Goal: Find contact information: Find contact information

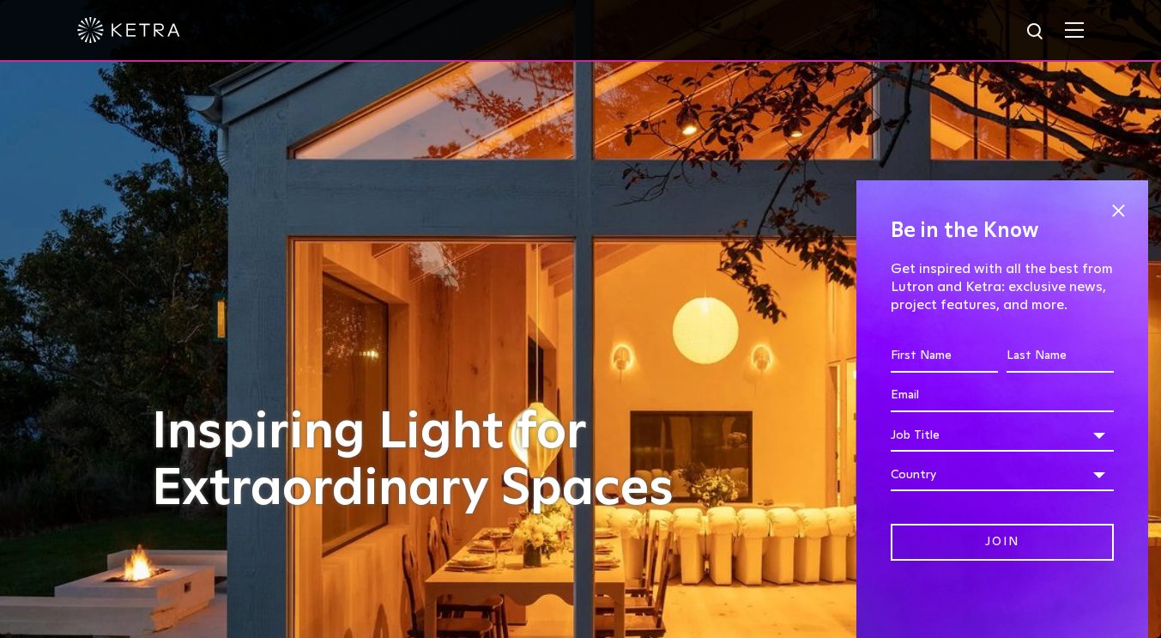
click at [1084, 42] on div at bounding box center [580, 30] width 1006 height 60
click at [1117, 208] on span at bounding box center [1118, 210] width 26 height 26
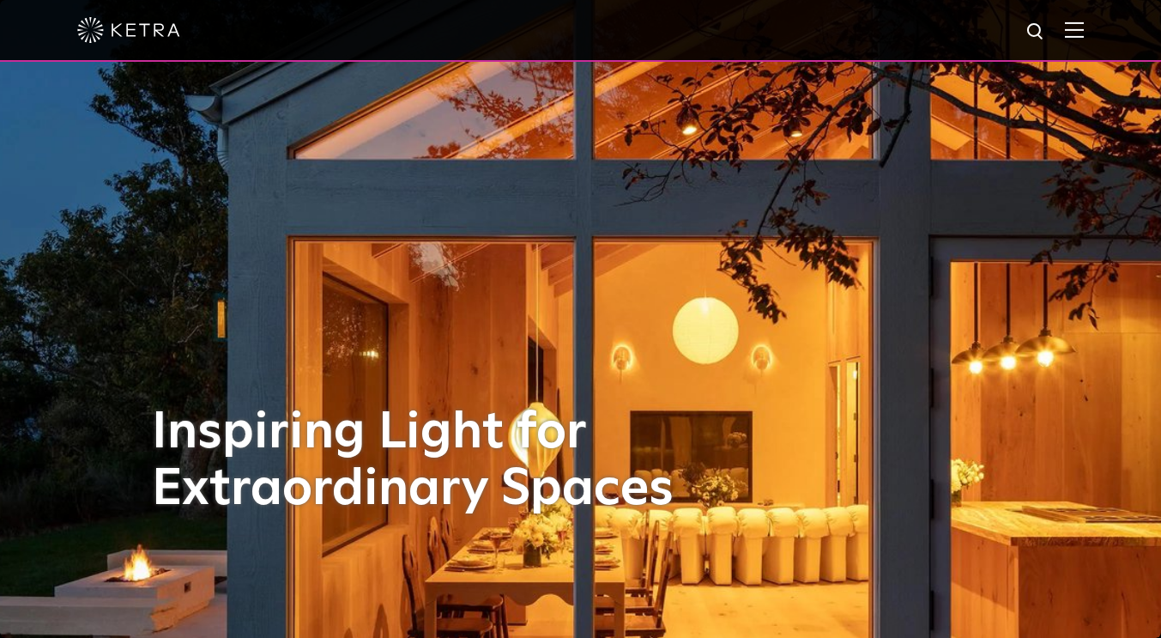
click at [1084, 39] on span at bounding box center [1074, 29] width 19 height 17
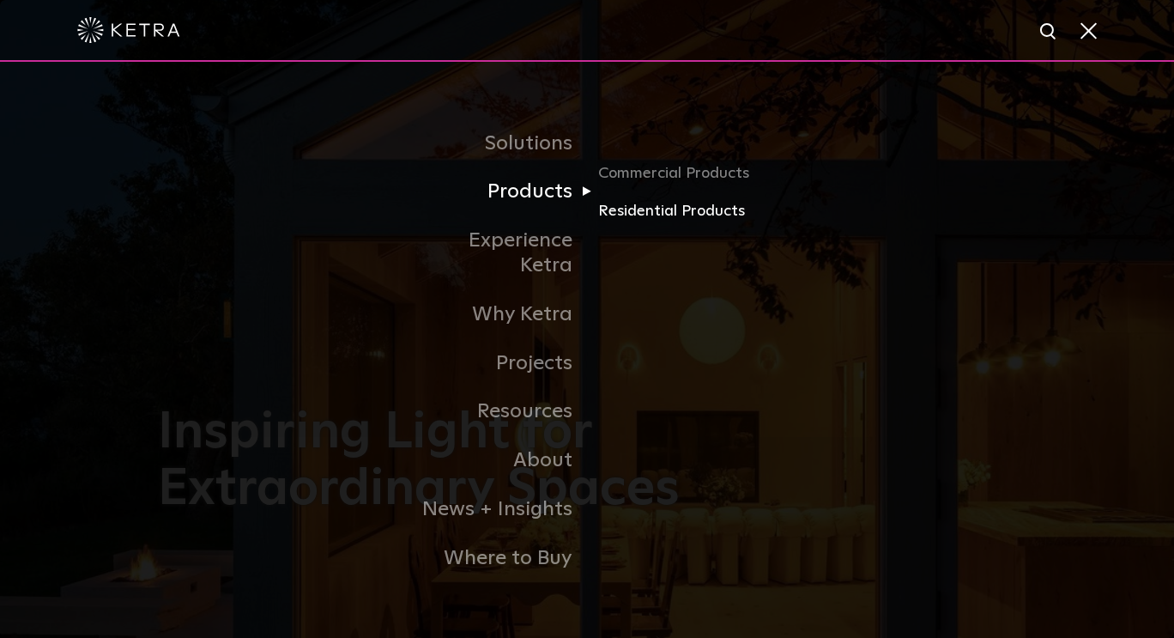
click at [692, 223] on link "Residential Products" at bounding box center [680, 210] width 165 height 25
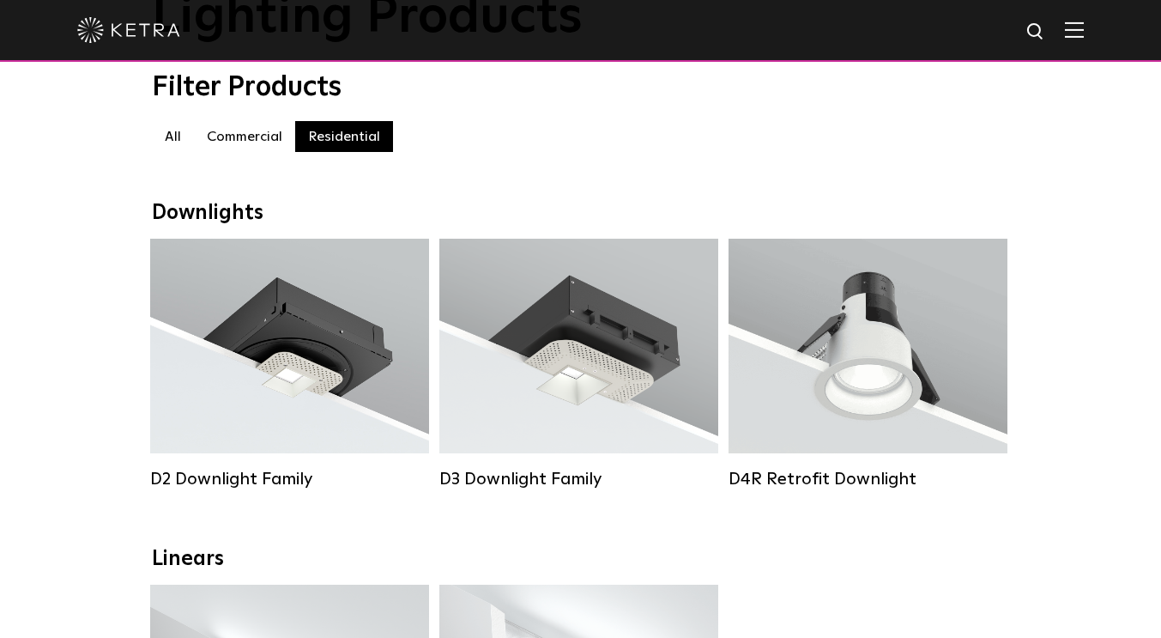
scroll to position [135, 0]
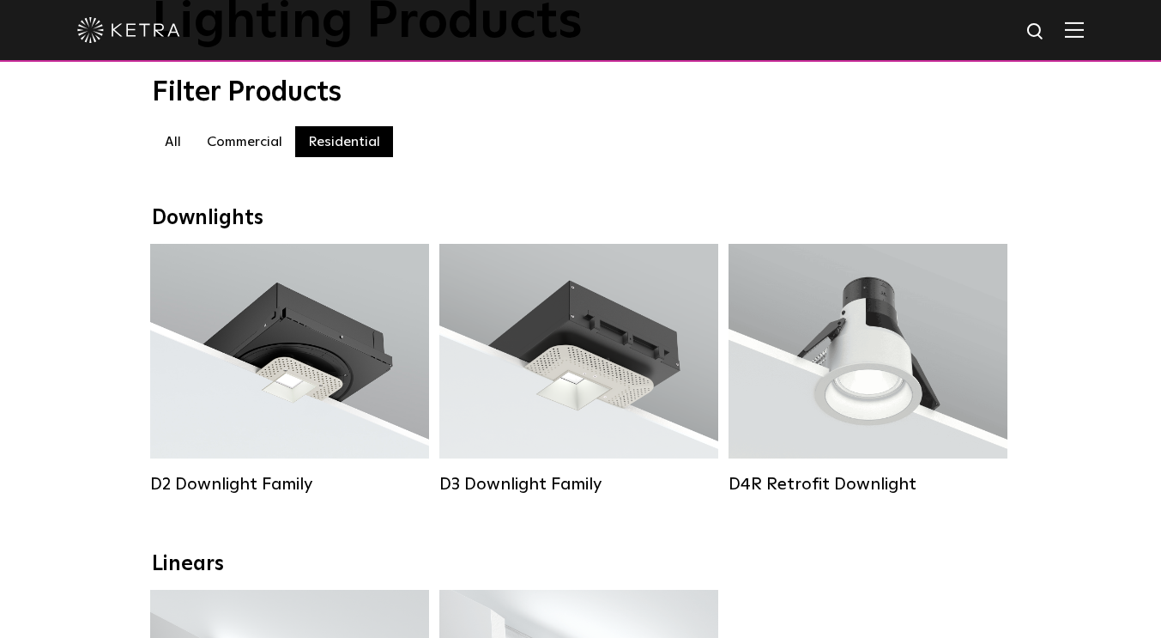
drag, startPoint x: 0, startPoint y: 0, endPoint x: 1135, endPoint y: 90, distance: 1138.7
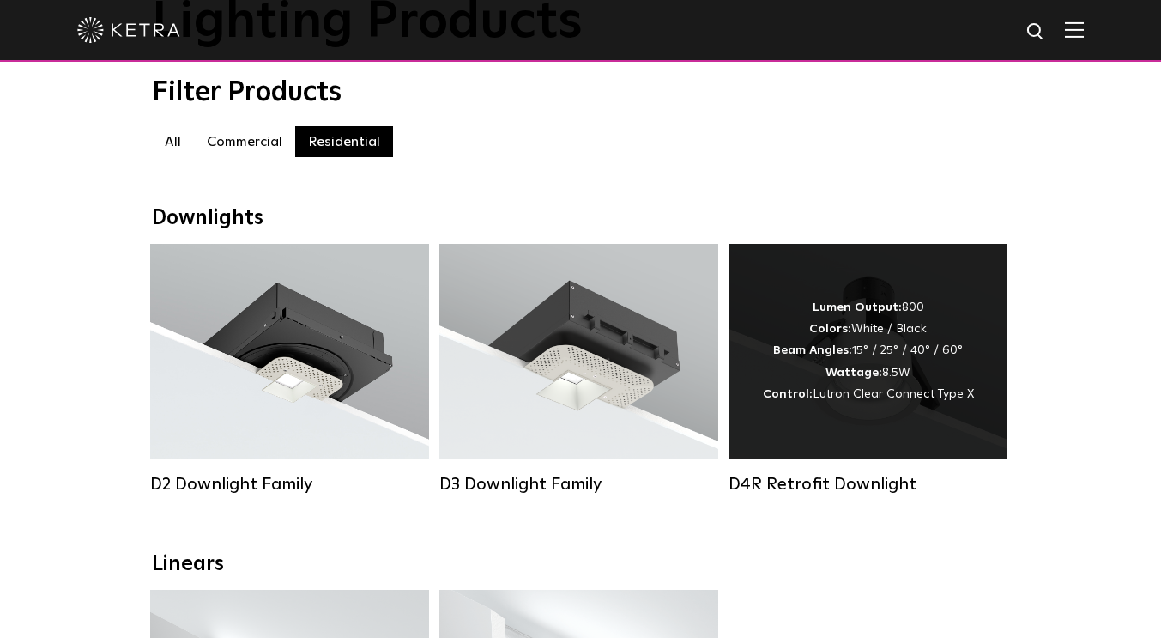
click at [849, 378] on strong "Wattage:" at bounding box center [853, 372] width 57 height 12
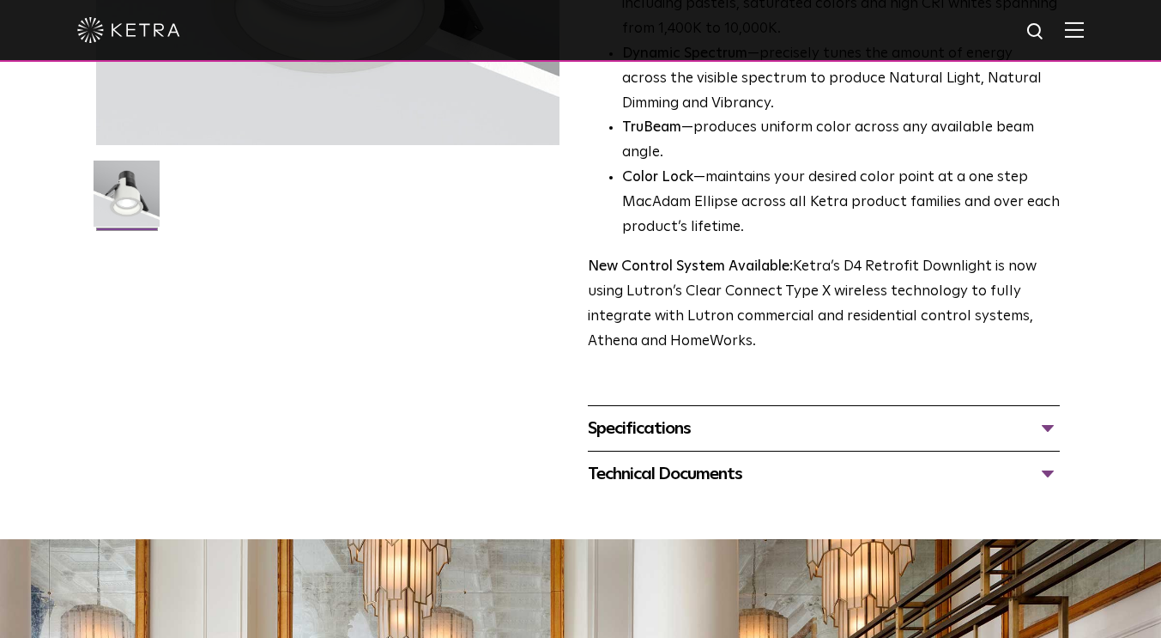
scroll to position [591, 0]
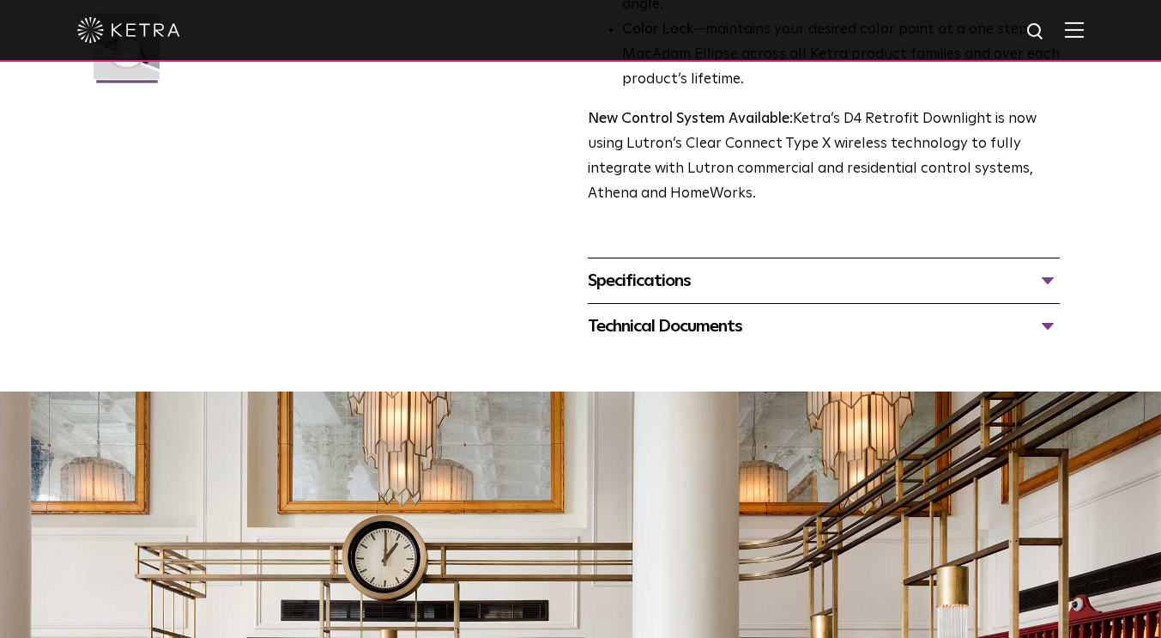
click at [1051, 294] on div "Specifications" at bounding box center [824, 280] width 473 height 27
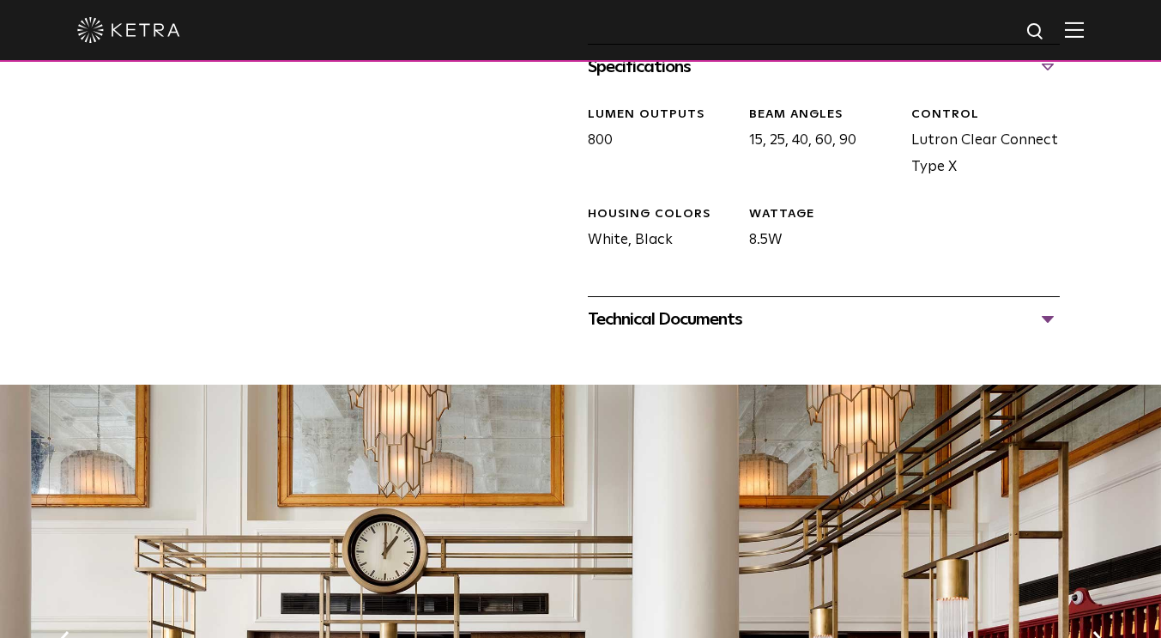
scroll to position [811, 0]
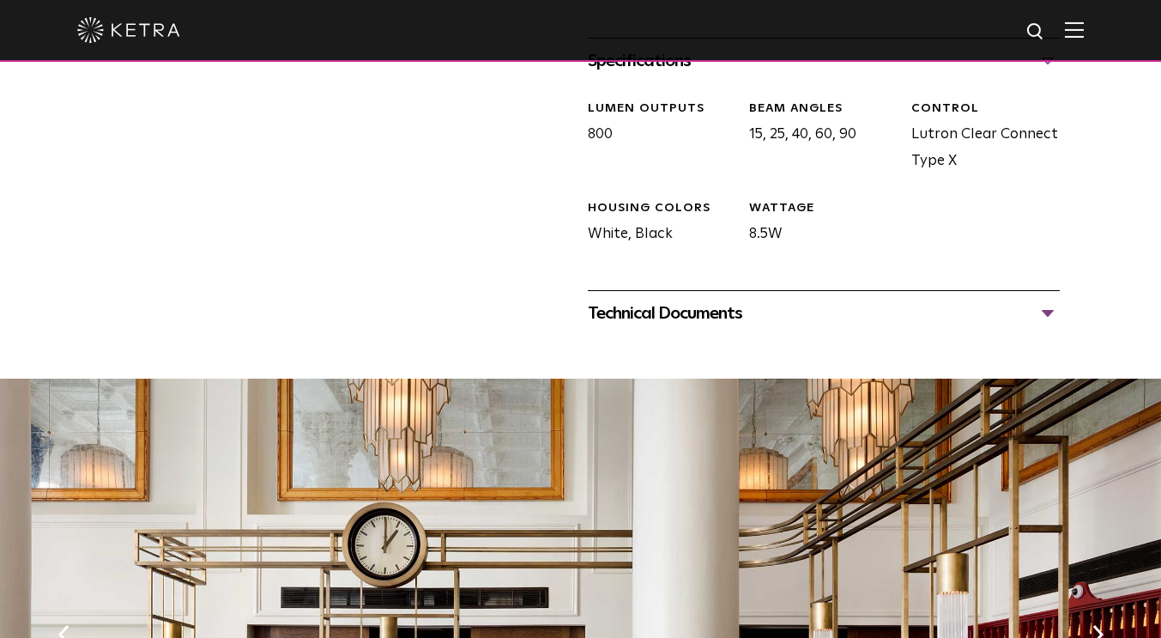
click at [1048, 327] on div "Technical Documents" at bounding box center [824, 312] width 473 height 27
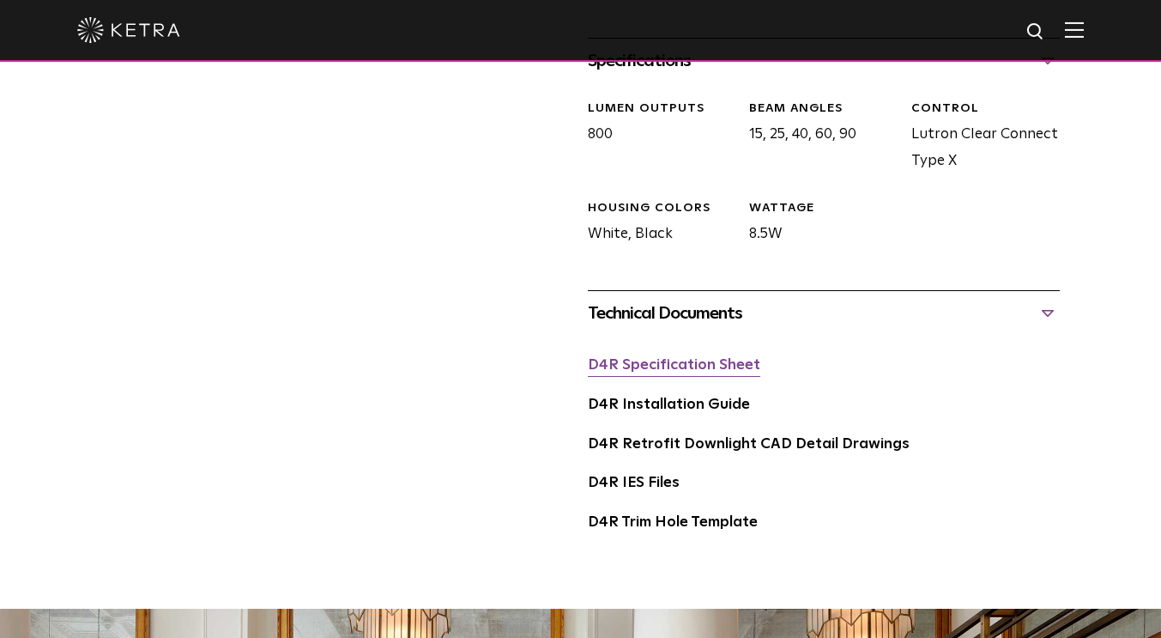
click at [709, 372] on link "D4R Specification Sheet" at bounding box center [674, 365] width 172 height 15
click at [696, 412] on link "D4R Installation Guide" at bounding box center [669, 404] width 162 height 15
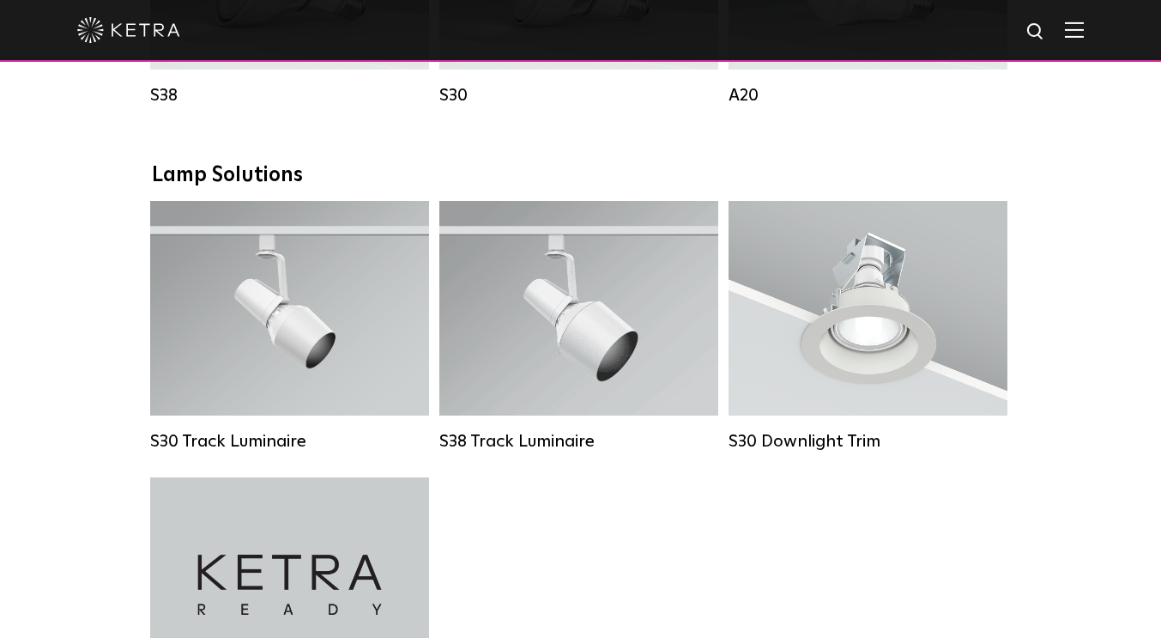
scroll to position [1237, 0]
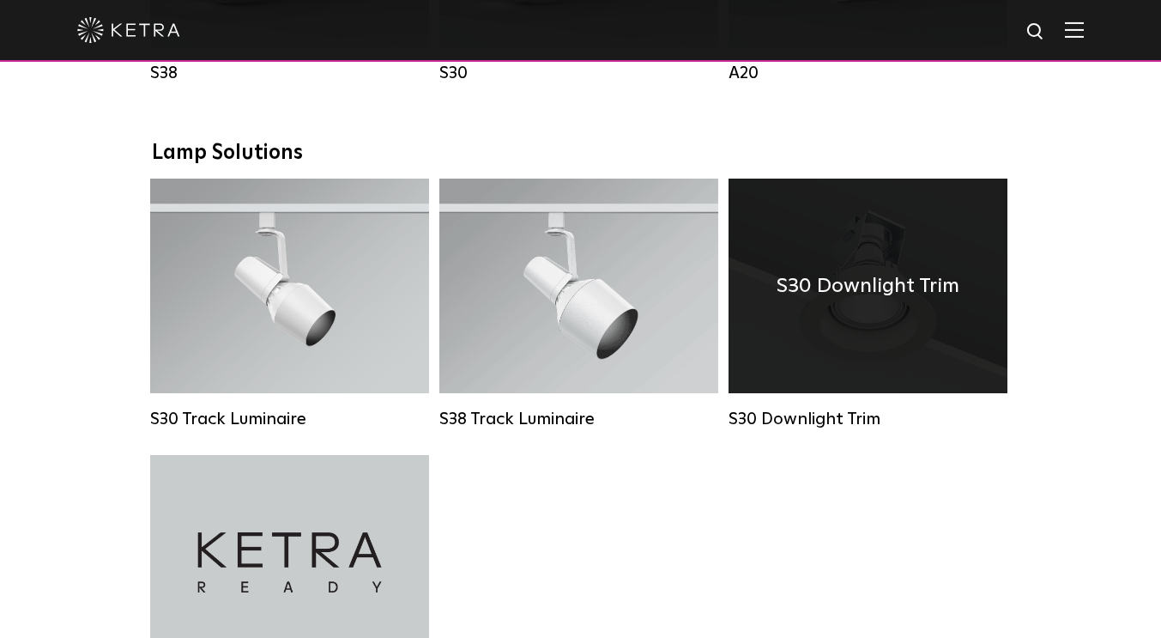
click at [912, 302] on h4 "S30 Downlight Trim" at bounding box center [868, 285] width 183 height 33
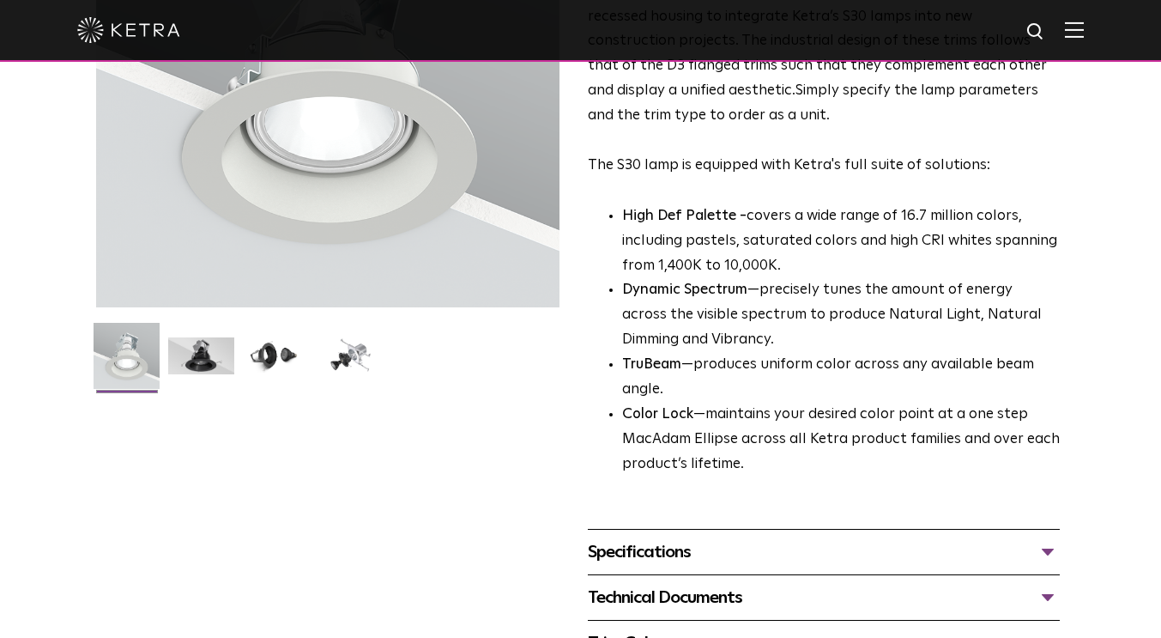
scroll to position [286, 0]
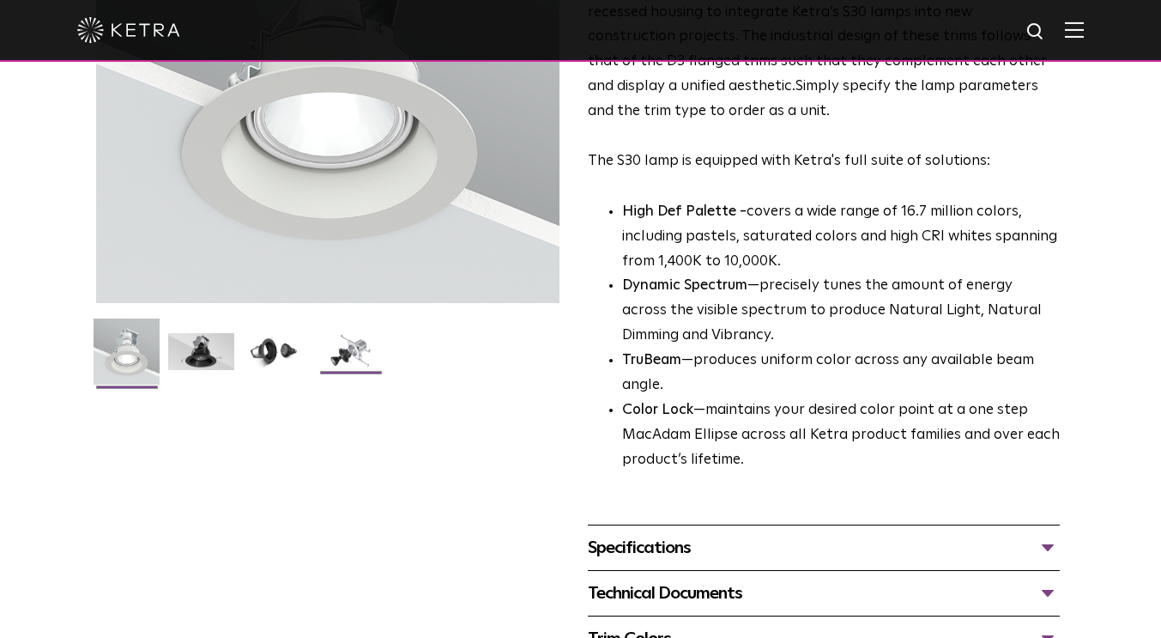
click at [363, 350] on img at bounding box center [350, 358] width 66 height 50
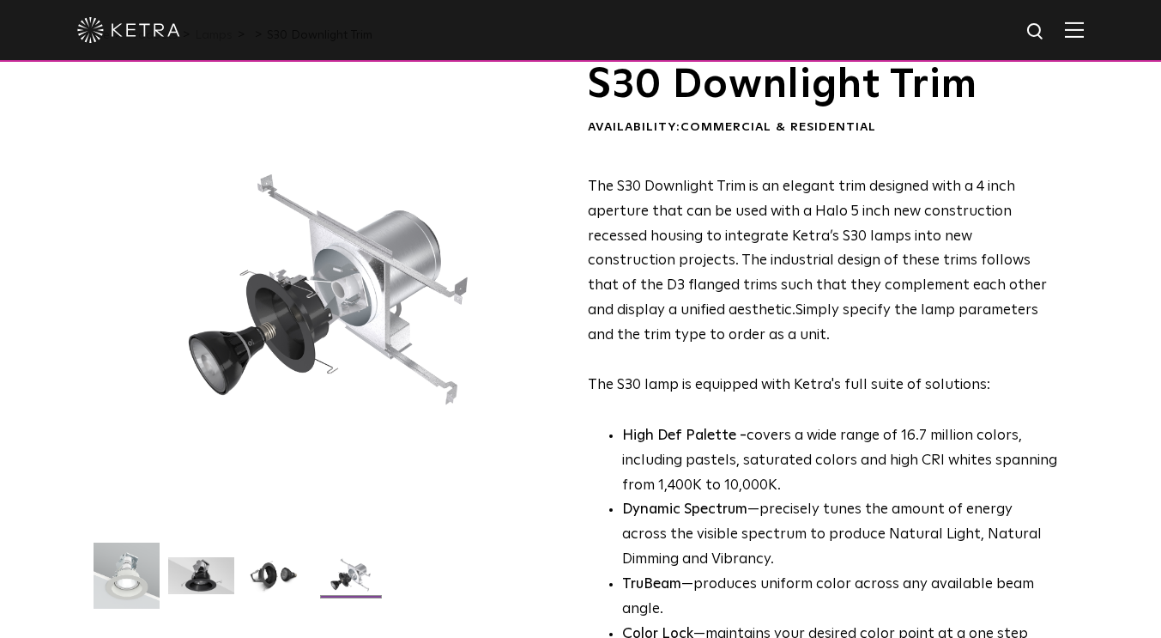
scroll to position [0, 0]
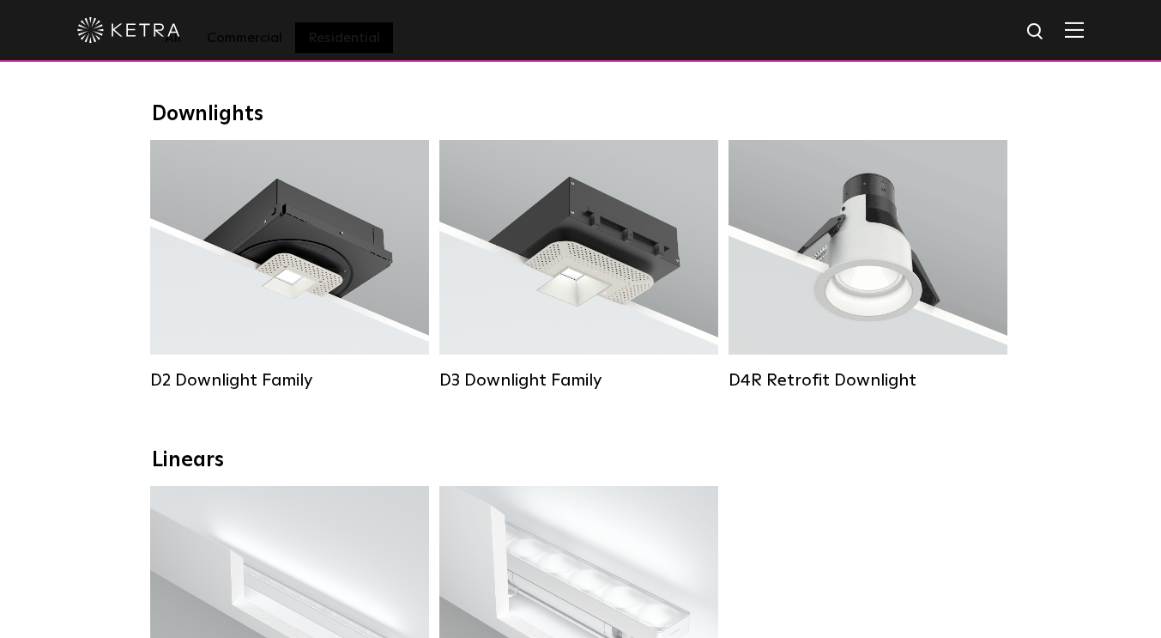
scroll to position [253, 0]
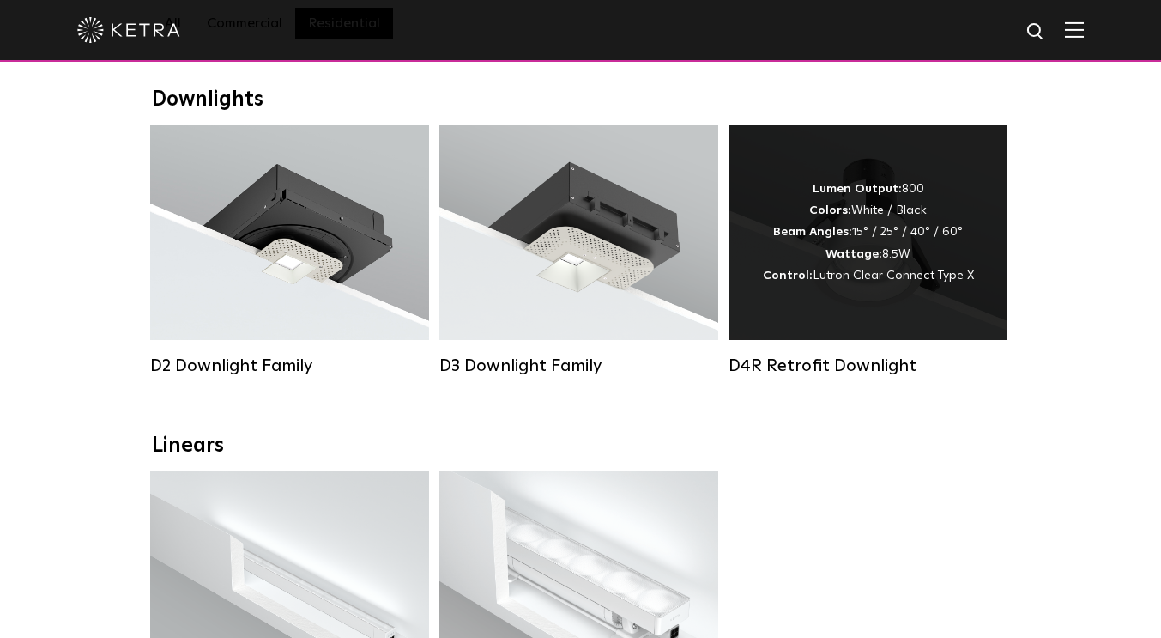
click at [950, 191] on div "Lumen Output: 800 Colors: White / Black Beam Angles: 15° / 25° / 40° / 60° Watt…" at bounding box center [868, 232] width 211 height 108
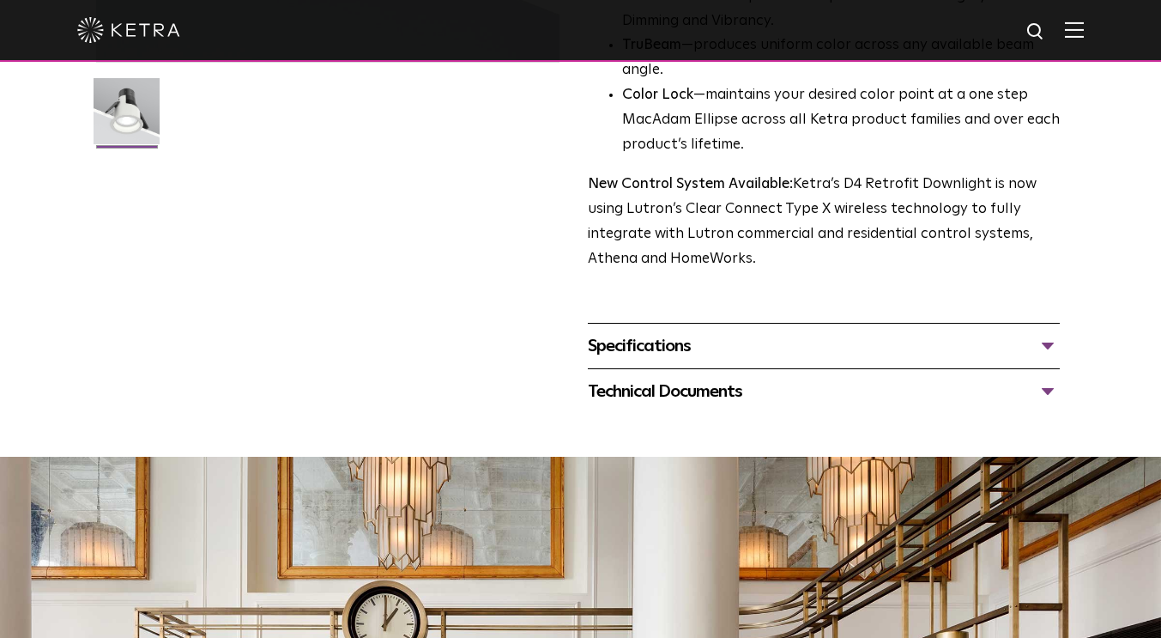
scroll to position [601, 0]
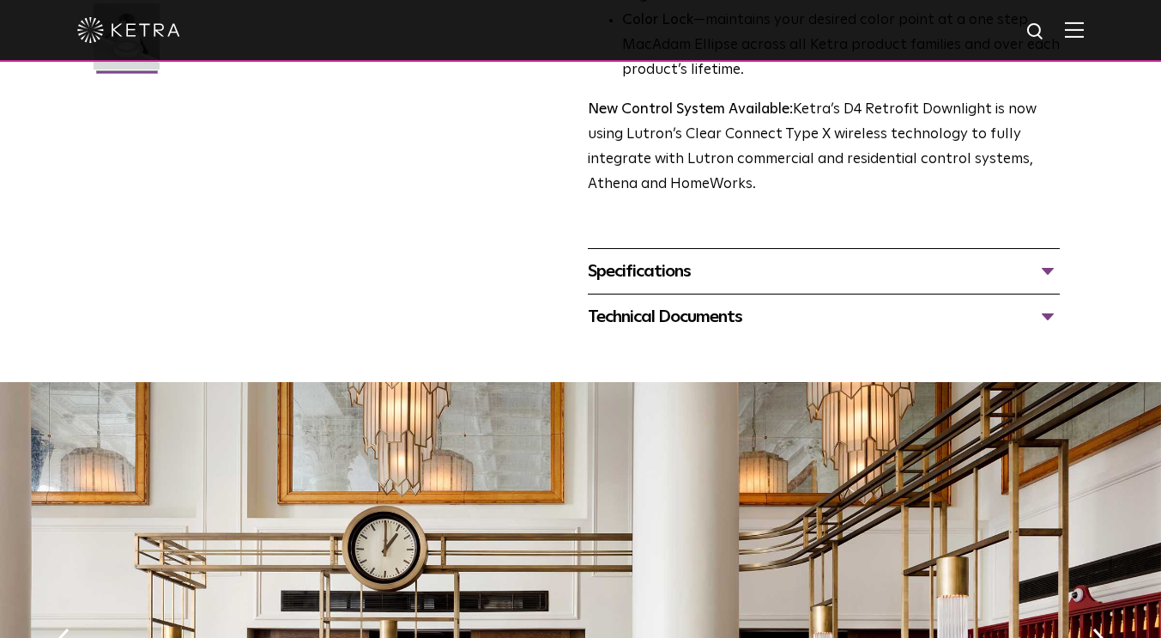
click at [1051, 285] on div "Specifications" at bounding box center [824, 270] width 473 height 27
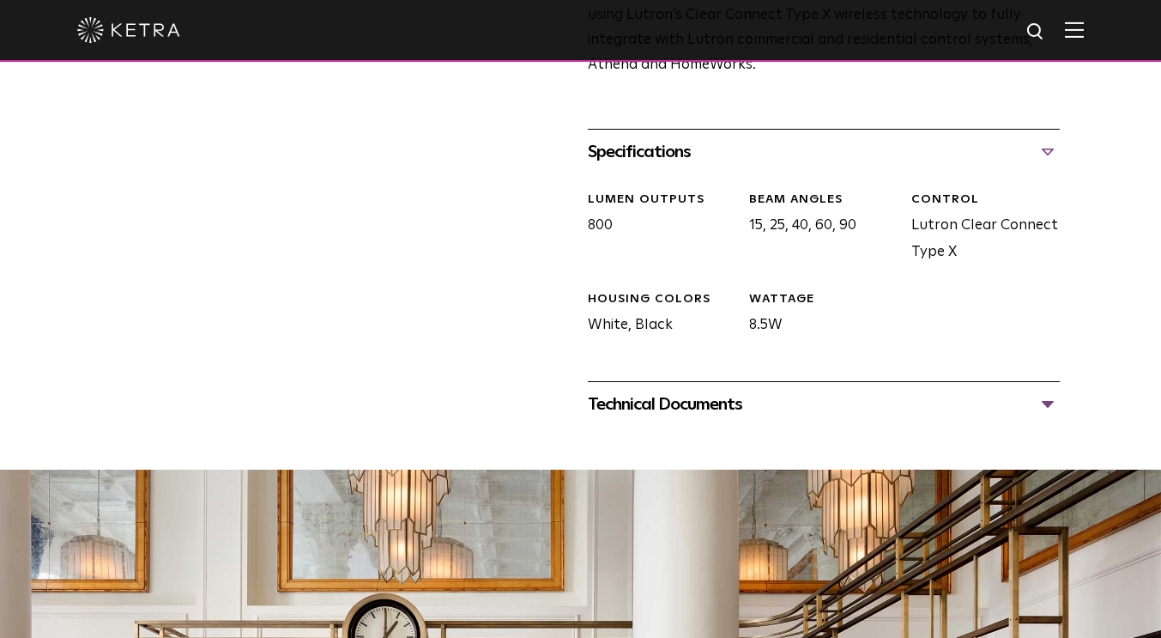
scroll to position [839, 0]
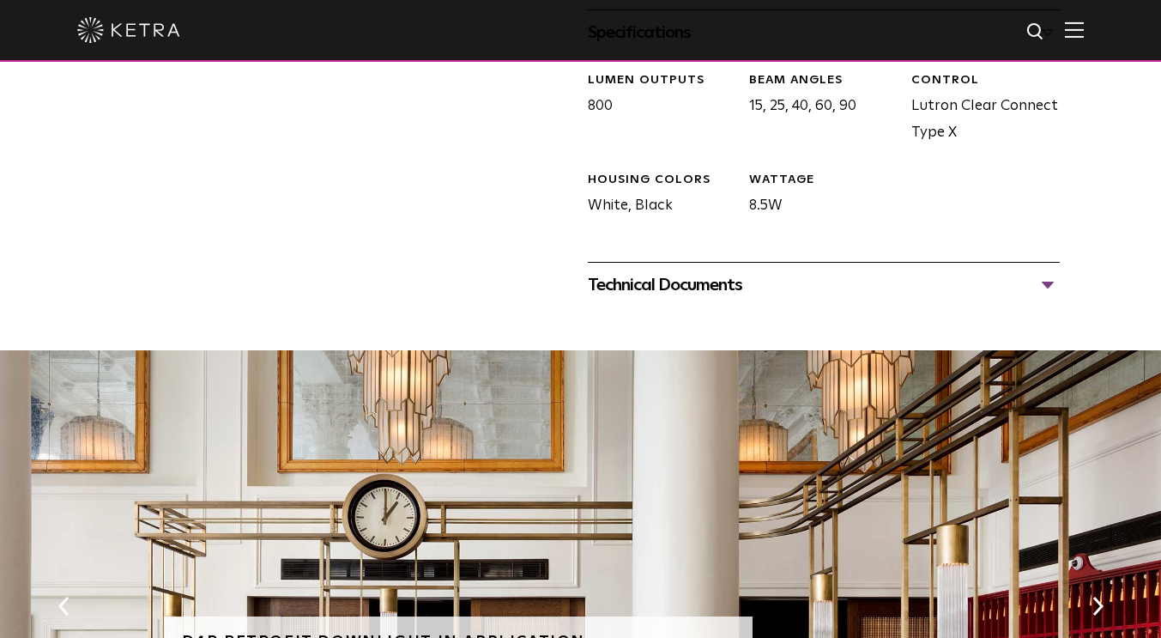
click at [1044, 299] on div "Technical Documents" at bounding box center [824, 284] width 473 height 27
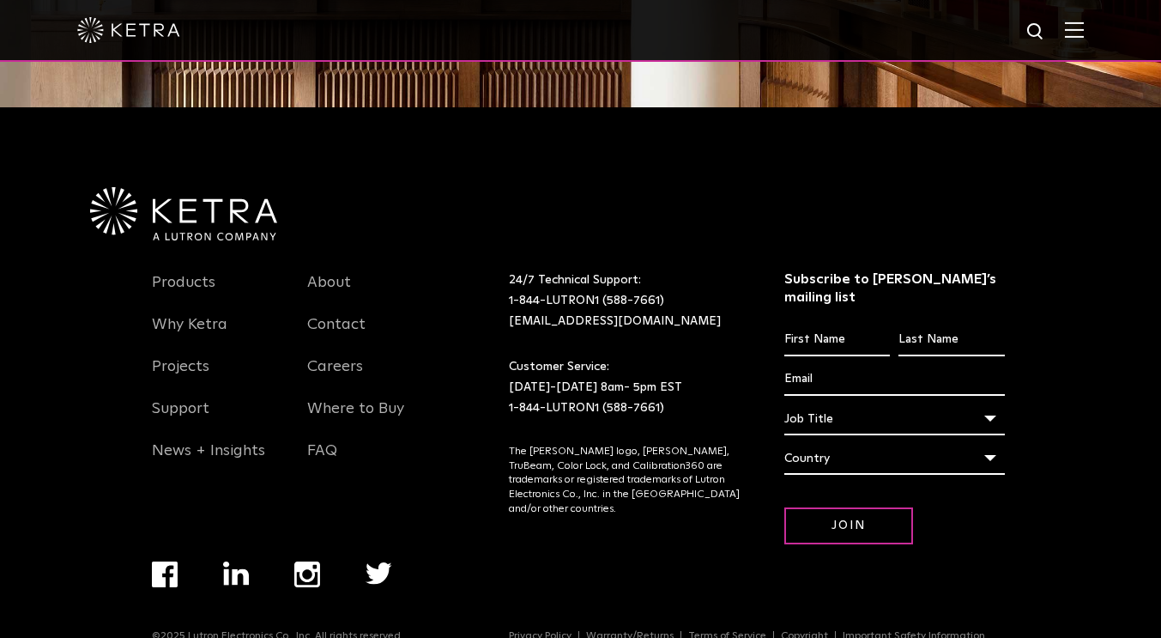
scroll to position [1872, 0]
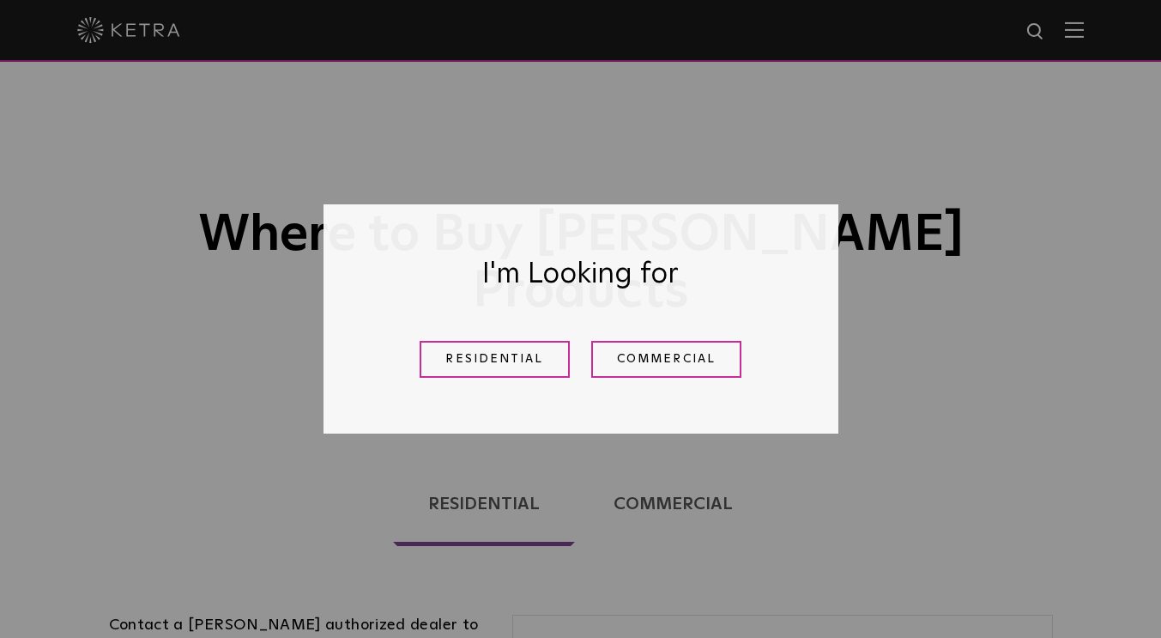
drag, startPoint x: 482, startPoint y: 375, endPoint x: 1173, endPoint y: 62, distance: 758.4
click at [482, 375] on link "Residential" at bounding box center [495, 359] width 150 height 37
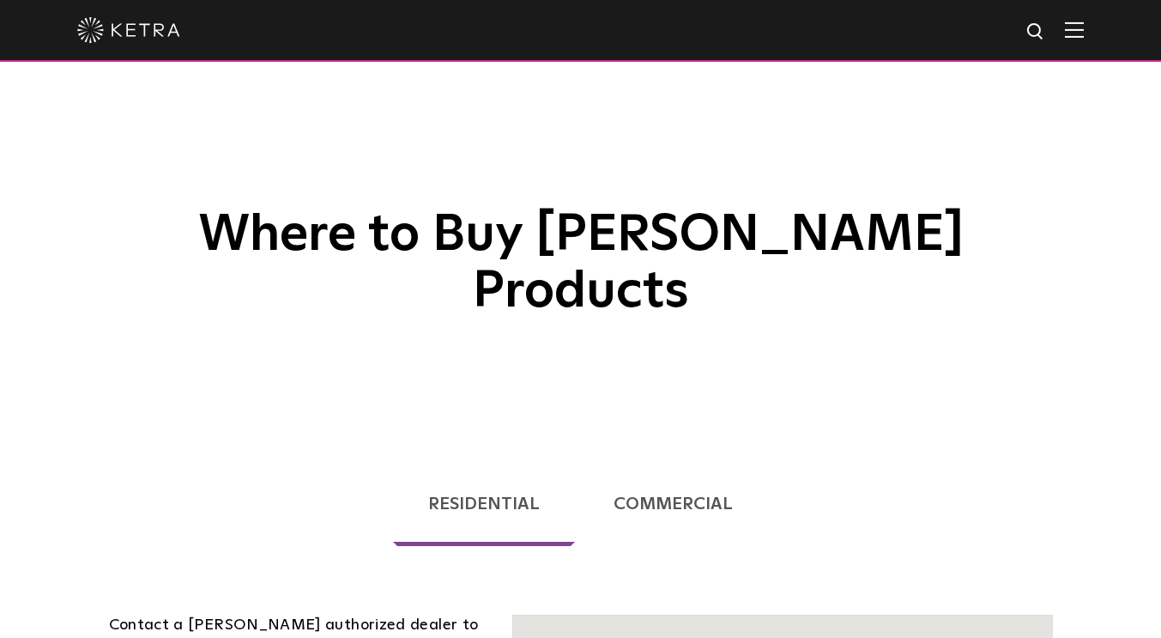
scroll to position [438, 0]
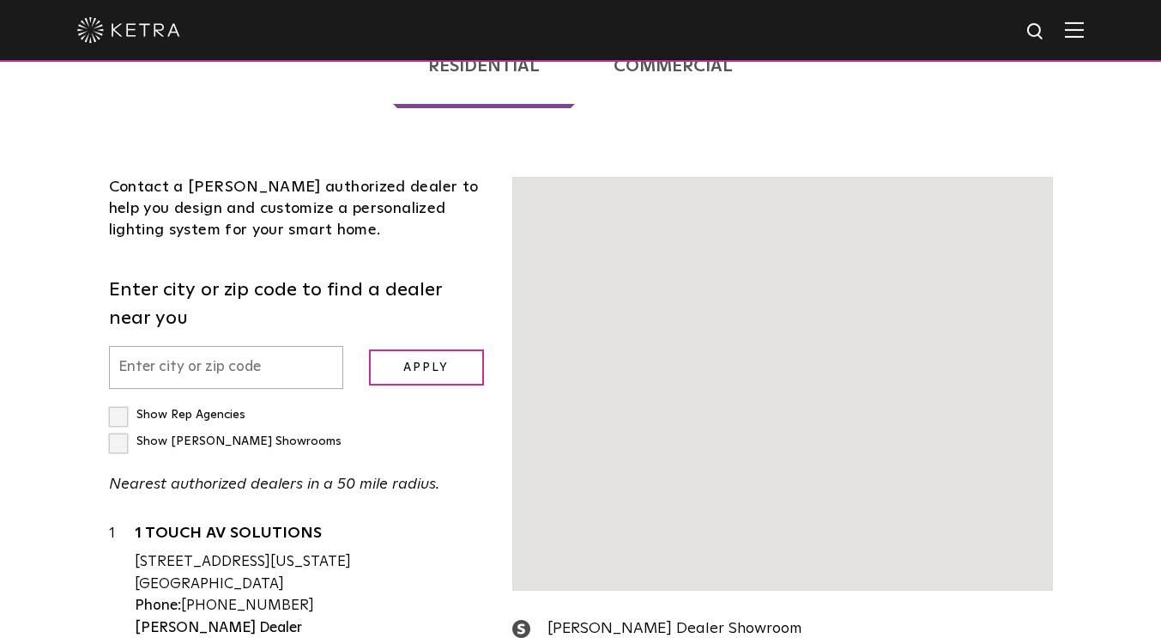
click at [232, 346] on input "text" at bounding box center [226, 368] width 234 height 44
click at [157, 346] on input "text" at bounding box center [226, 368] width 234 height 44
click at [329, 346] on input "text" at bounding box center [226, 368] width 234 height 44
click at [183, 346] on input "text" at bounding box center [226, 368] width 234 height 44
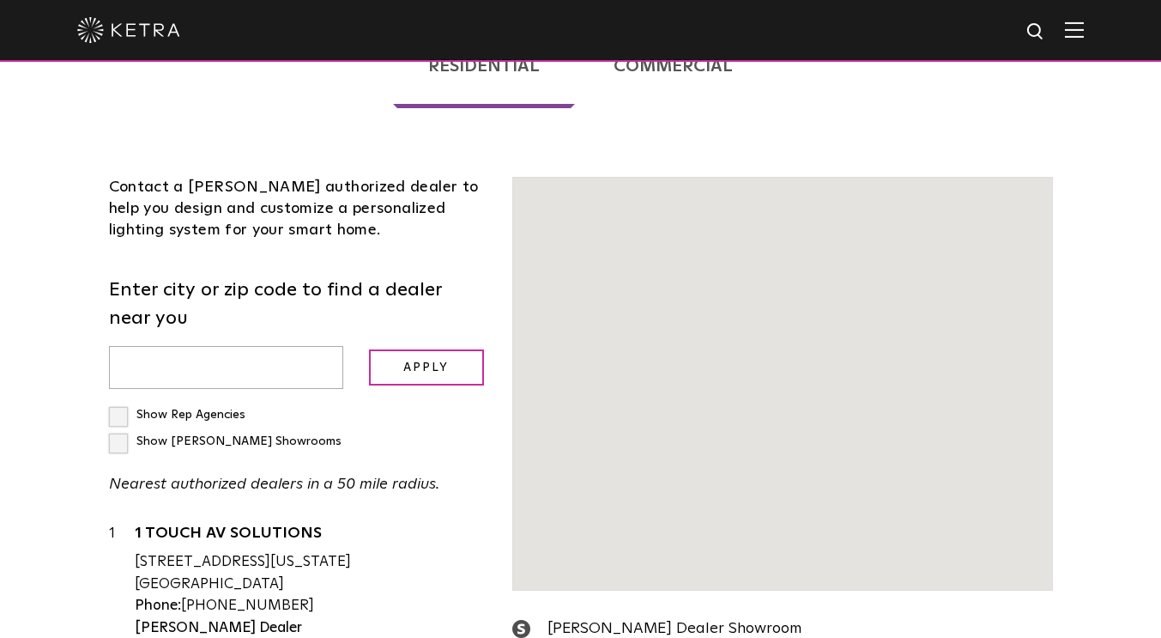
type input "n"
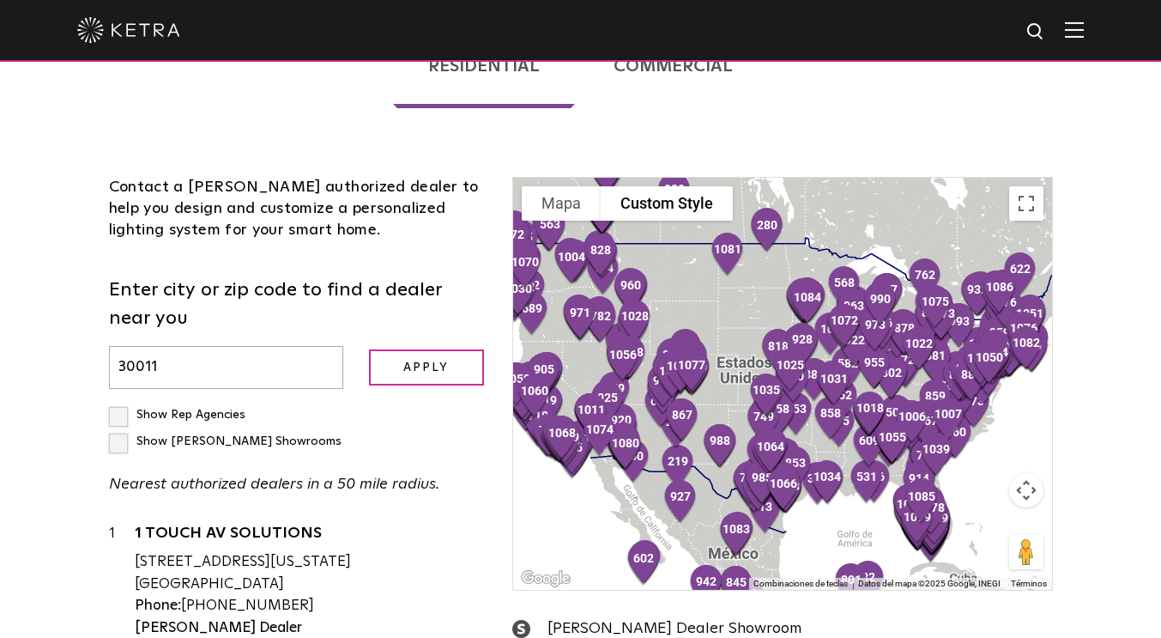
type input "30011"
click at [369, 349] on input "Apply" at bounding box center [426, 367] width 115 height 37
click at [402, 349] on input "Apply" at bounding box center [426, 367] width 115 height 37
click at [116, 408] on label "Show Rep Agencies" at bounding box center [177, 414] width 136 height 12
click at [116, 402] on input "Show Rep Agencies" at bounding box center [114, 407] width 11 height 11
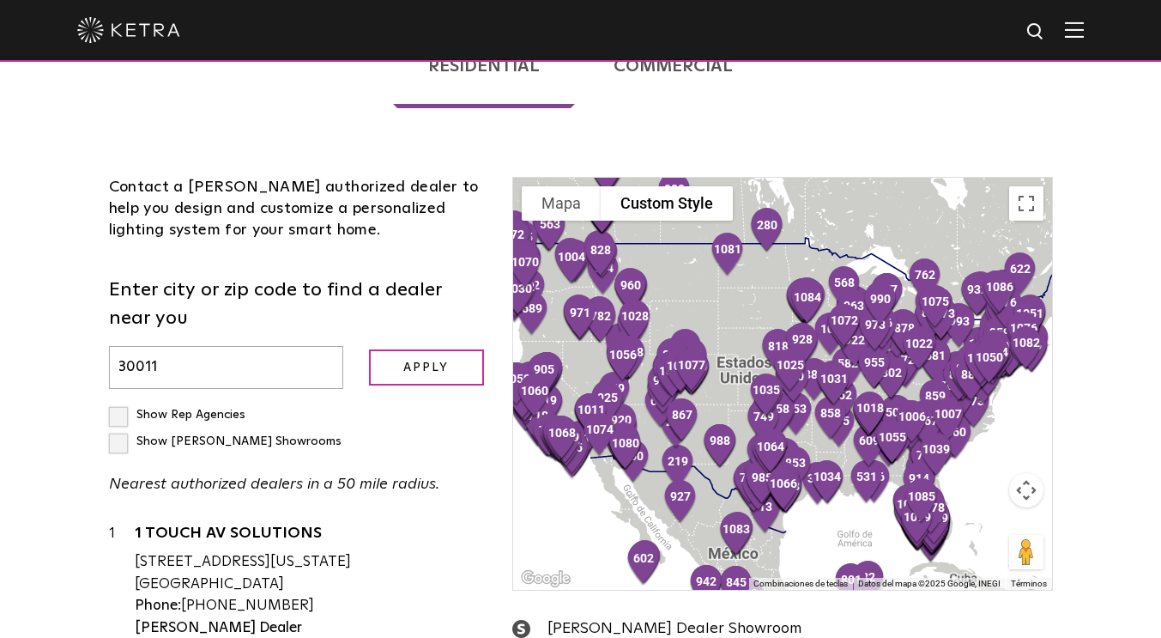
checkbox input "true"
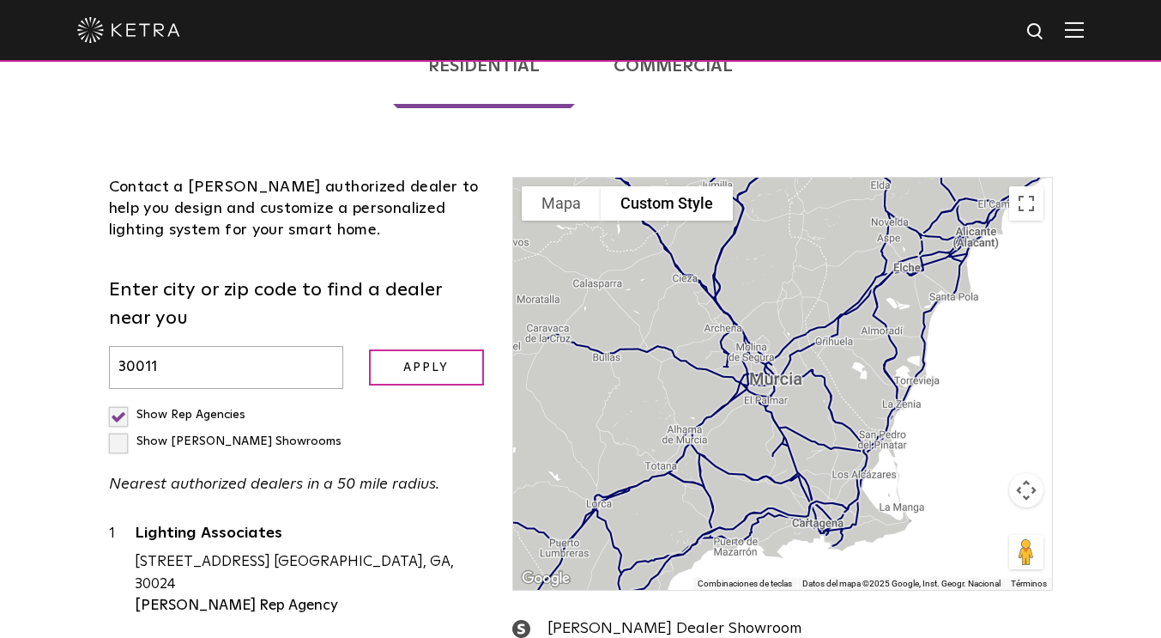
click at [274, 435] on label "Show [PERSON_NAME] Showrooms" at bounding box center [225, 441] width 233 height 12
click at [120, 402] on input "Show [PERSON_NAME] Showrooms" at bounding box center [114, 407] width 11 height 11
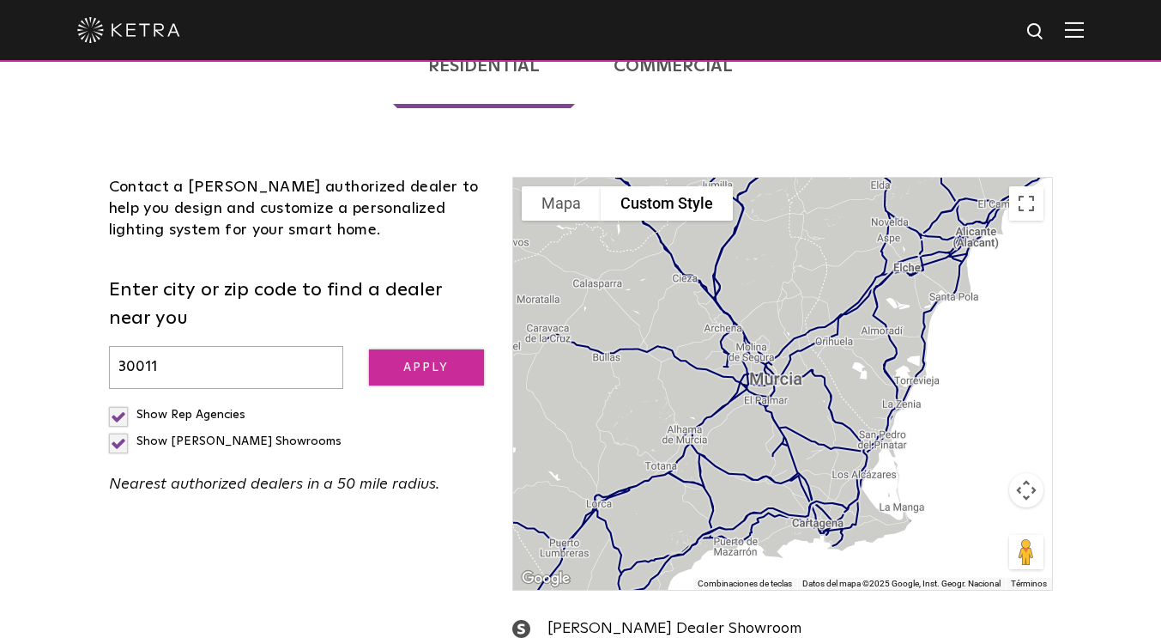
click at [442, 349] on input "Apply" at bounding box center [426, 367] width 115 height 37
click at [270, 435] on label "Show [PERSON_NAME] Showrooms" at bounding box center [225, 441] width 233 height 12
click at [120, 402] on input "Show [PERSON_NAME] Showrooms" at bounding box center [114, 407] width 11 height 11
checkbox input "false"
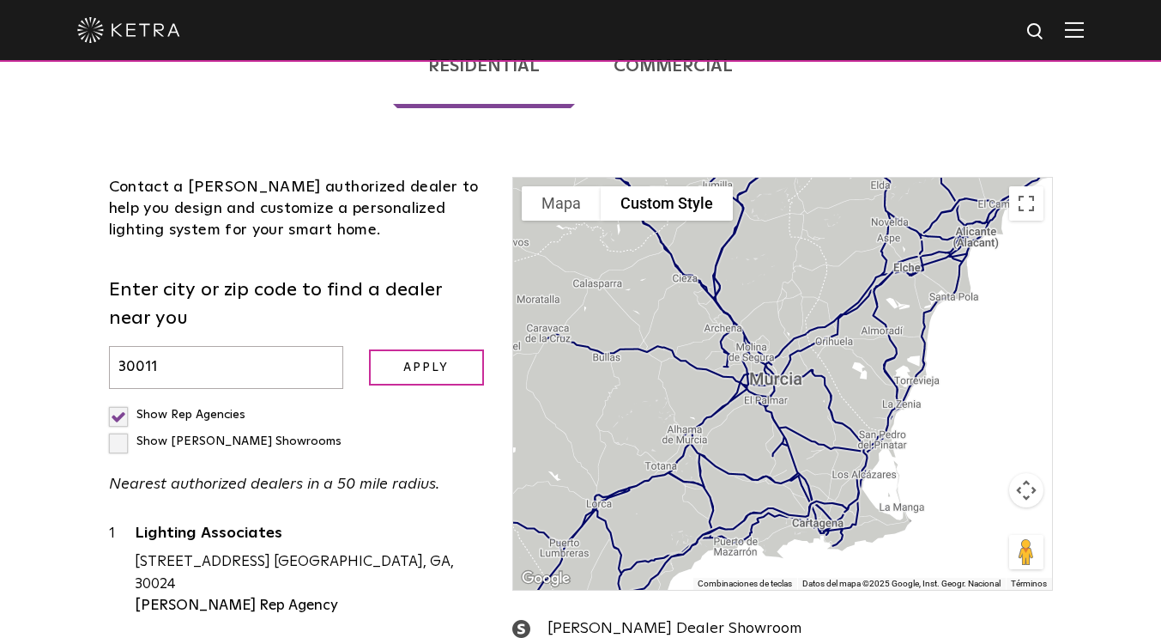
click at [124, 408] on label "Show Rep Agencies" at bounding box center [177, 414] width 136 height 12
click at [120, 402] on input "Show Rep Agencies" at bounding box center [114, 407] width 11 height 11
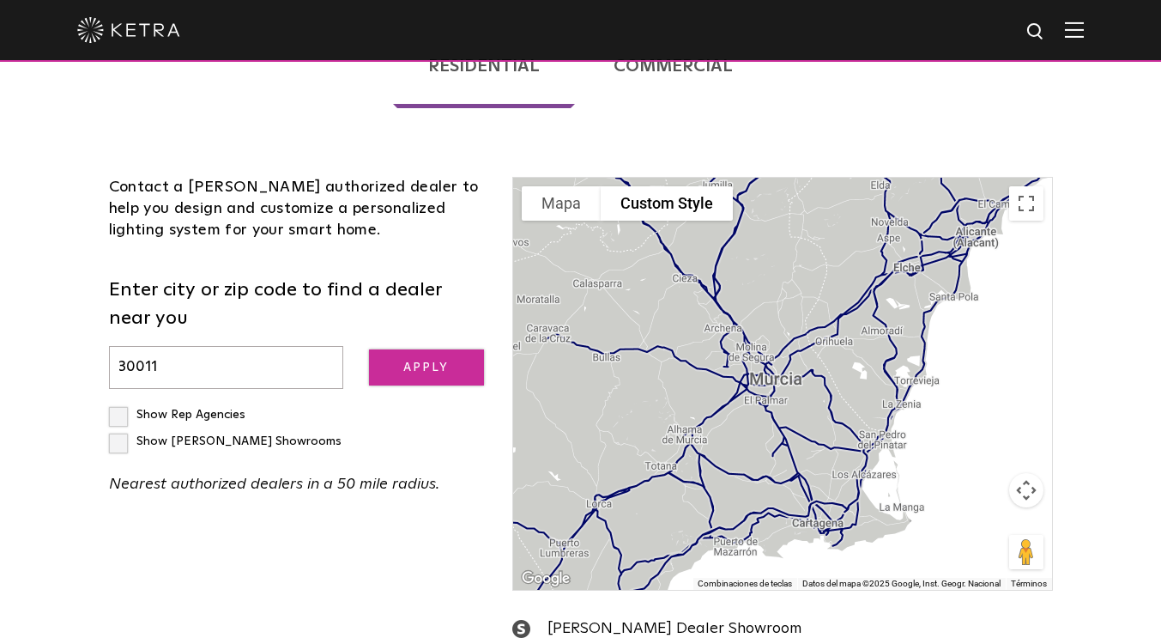
click at [403, 349] on input "Apply" at bounding box center [426, 367] width 115 height 37
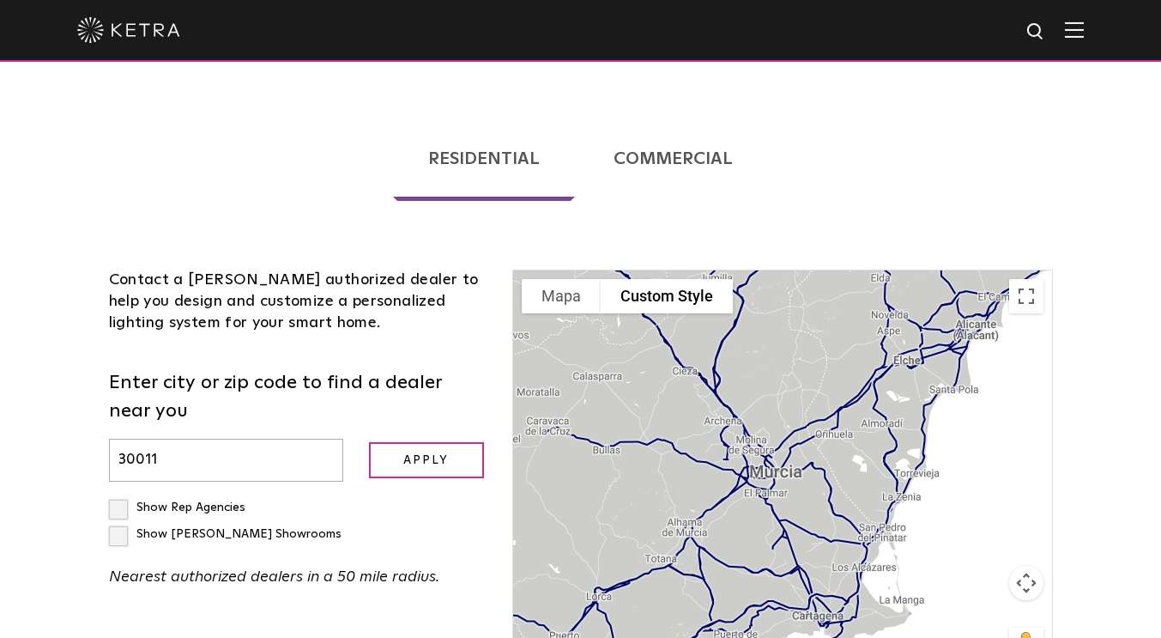
scroll to position [357, 0]
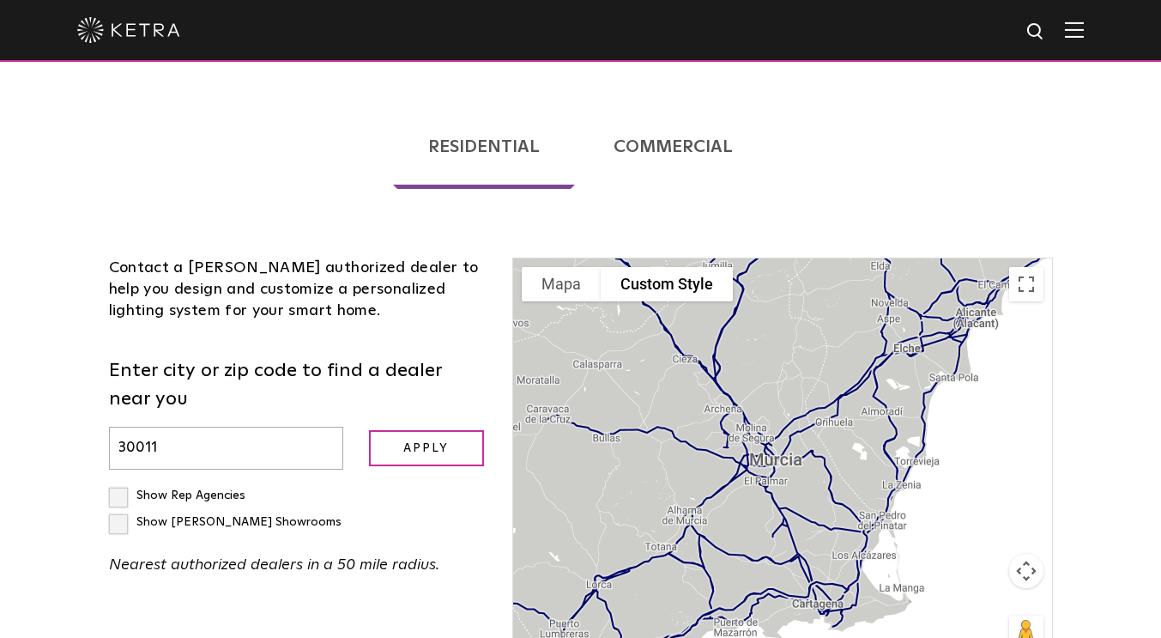
click at [124, 489] on label "Show Rep Agencies" at bounding box center [177, 495] width 136 height 12
click at [120, 482] on input "Show Rep Agencies" at bounding box center [114, 487] width 11 height 11
checkbox input "true"
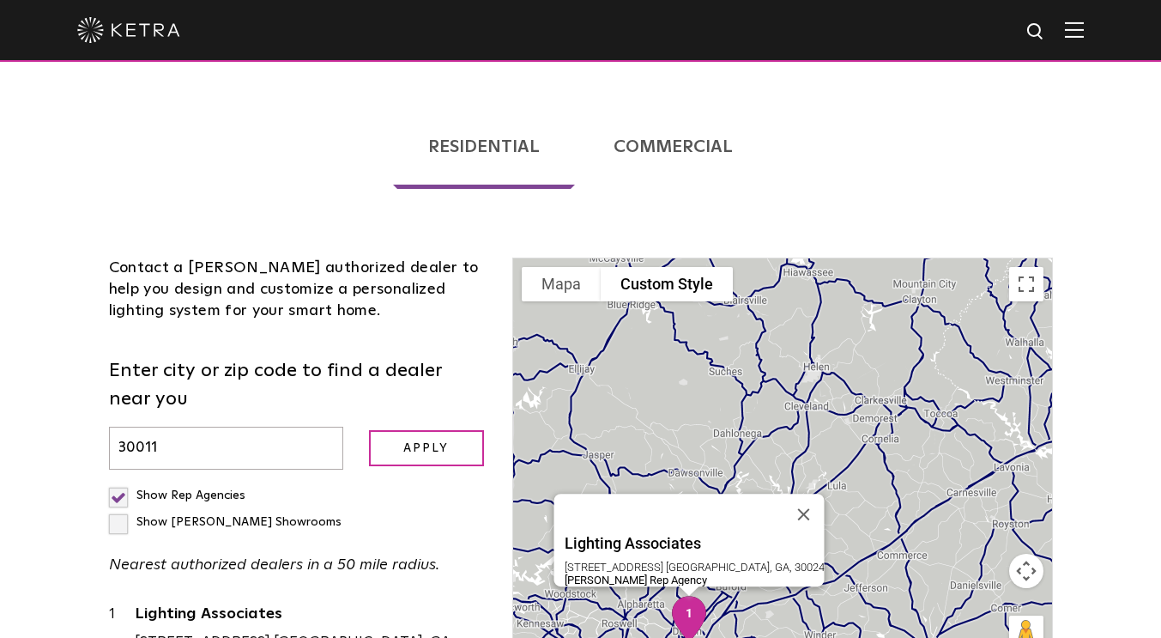
click at [689, 589] on img "1" at bounding box center [689, 619] width 50 height 60
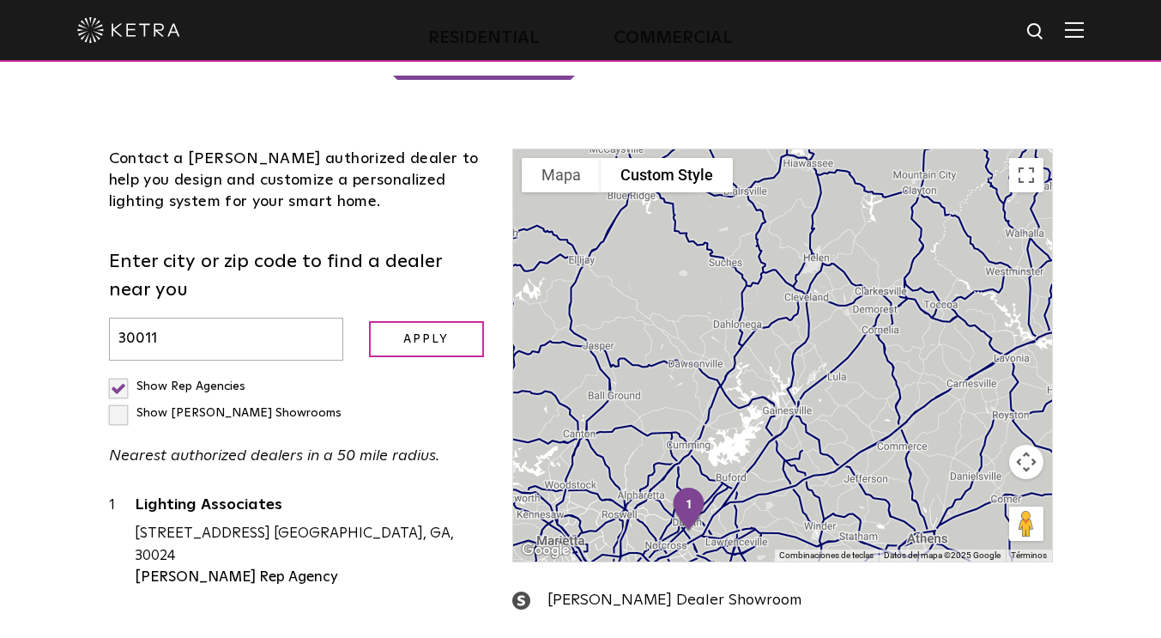
scroll to position [472, 0]
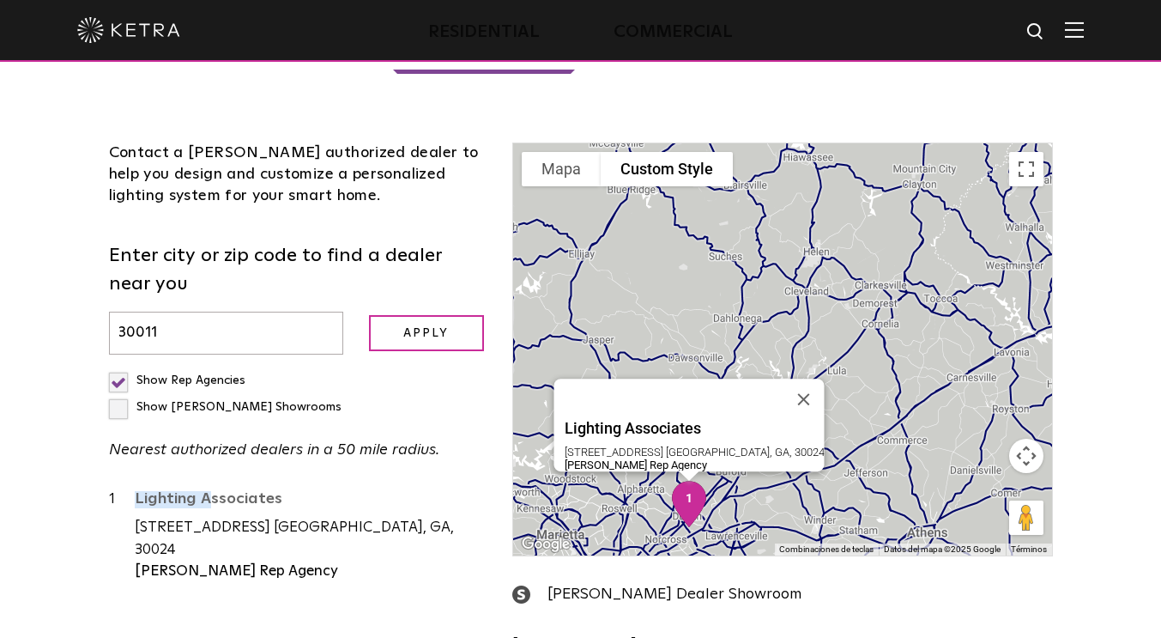
drag, startPoint x: 128, startPoint y: 410, endPoint x: 278, endPoint y: 416, distance: 150.3
click at [278, 488] on div "1 Lighting Associates [STREET_ADDRESS] [GEOGRAPHIC_DATA], GA, 30024 [PERSON_NAM…" at bounding box center [298, 535] width 378 height 94
click at [273, 488] on div "Lighting Associates [STREET_ADDRESS] [GEOGRAPHIC_DATA], GA, 30024 [PERSON_NAME]…" at bounding box center [311, 535] width 353 height 94
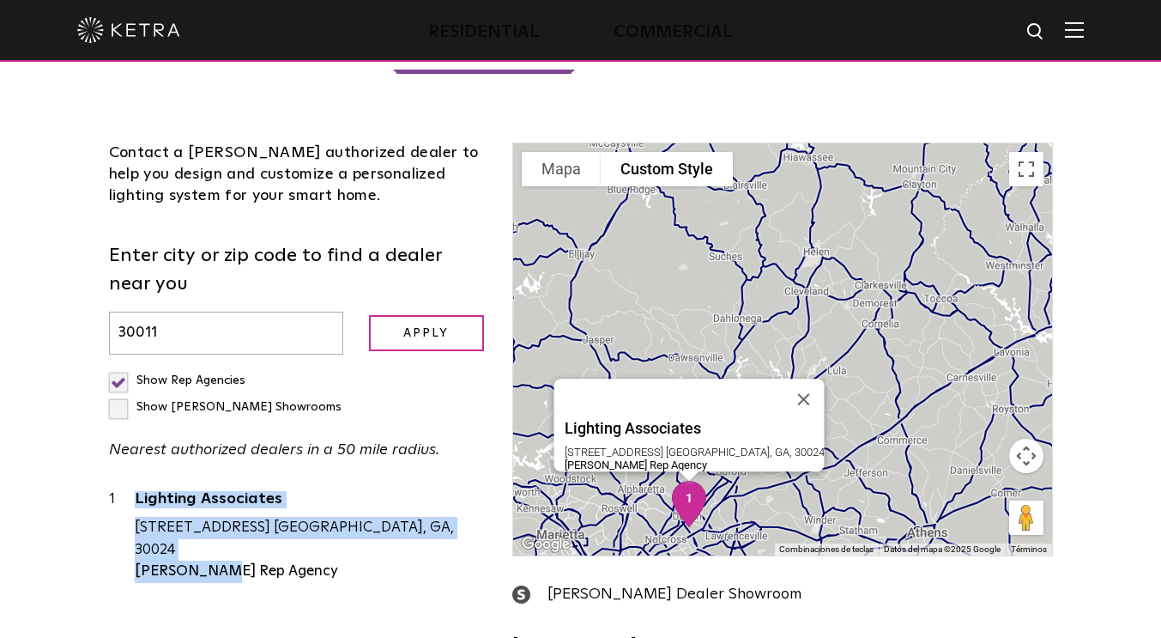
drag, startPoint x: 132, startPoint y: 446, endPoint x: 306, endPoint y: 435, distance: 174.5
click at [306, 488] on div "1 Lighting Associates [STREET_ADDRESS] [GEOGRAPHIC_DATA], GA, 30024 [PERSON_NAM…" at bounding box center [298, 535] width 378 height 94
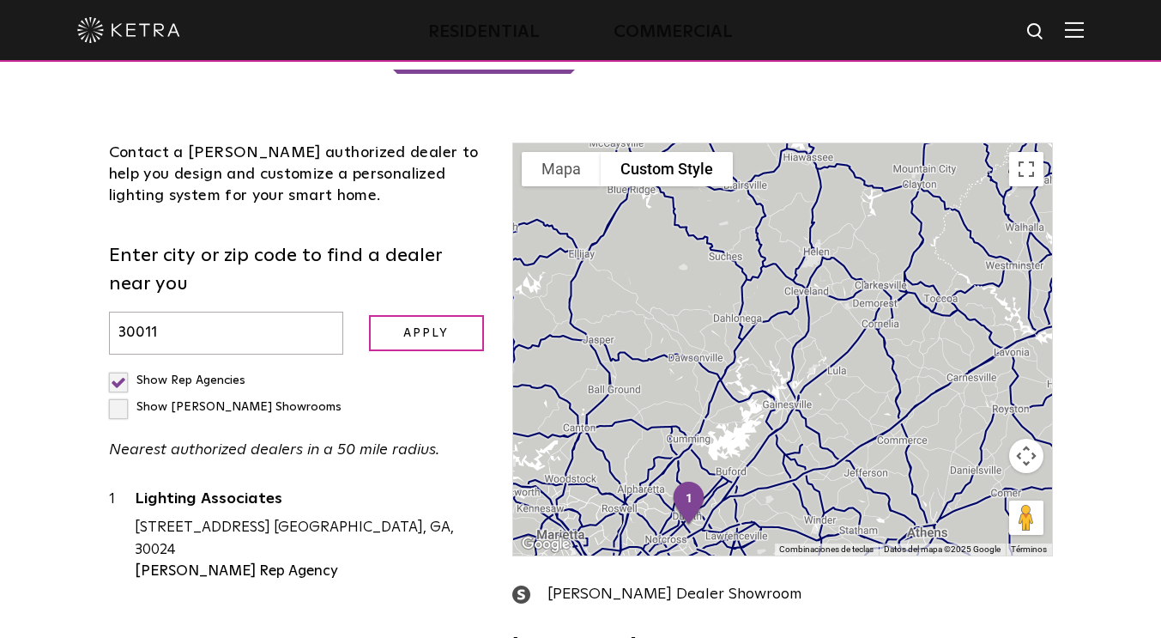
click at [310, 510] on div "Contact a [PERSON_NAME] authorized dealer to help you design and customize a pe…" at bounding box center [581, 420] width 970 height 658
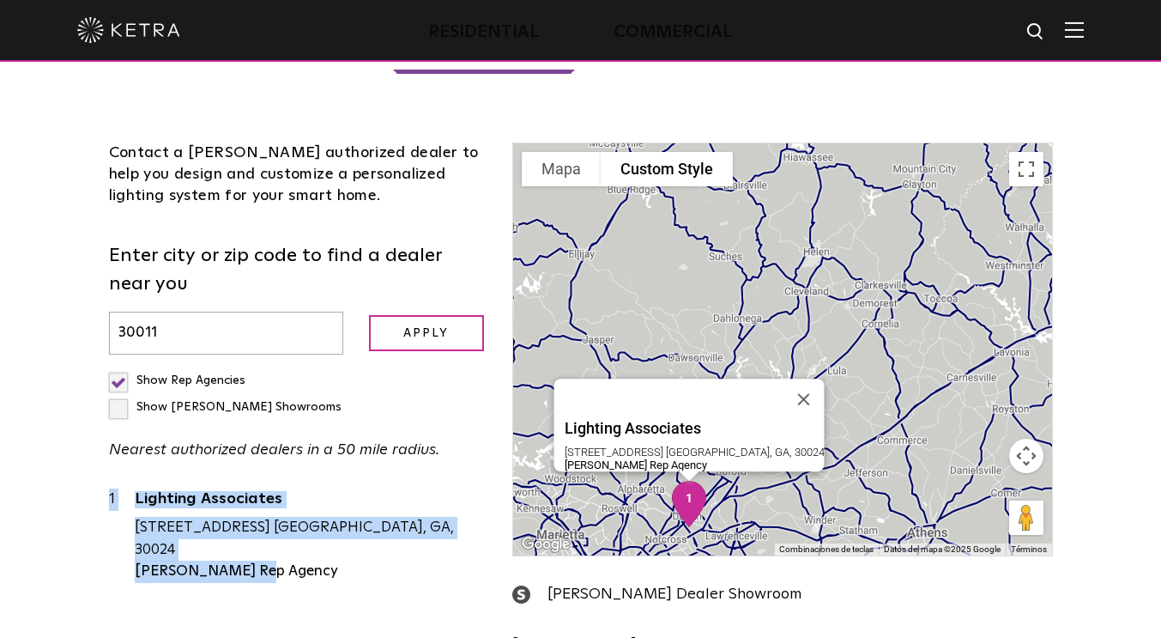
drag, startPoint x: 271, startPoint y: 479, endPoint x: 251, endPoint y: 473, distance: 21.5
click at [251, 488] on div "1 Lighting Associates [STREET_ADDRESS] [GEOGRAPHIC_DATA], GA, 30024 [PERSON_NAM…" at bounding box center [298, 545] width 378 height 115
copy div "1 Lighting Associates [STREET_ADDRESS][PERSON_NAME] Rep Agency"
